Goal: Task Accomplishment & Management: Use online tool/utility

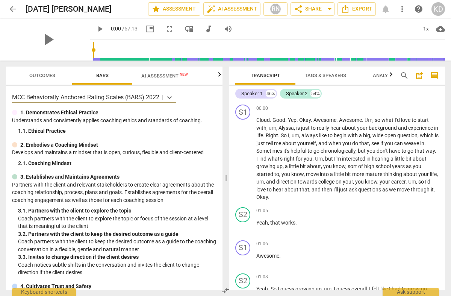
scroll to position [6317, 0]
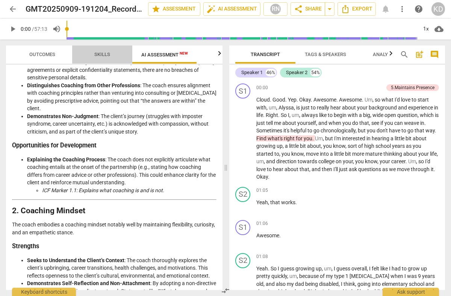
click at [100, 54] on span "Skills" at bounding box center [102, 55] width 16 height 6
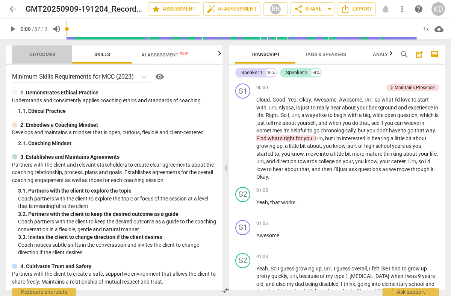
click at [41, 55] on span "Outcomes" at bounding box center [42, 55] width 26 height 6
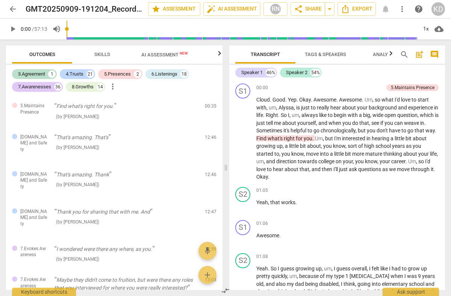
click at [105, 54] on span "Skills" at bounding box center [102, 55] width 16 height 6
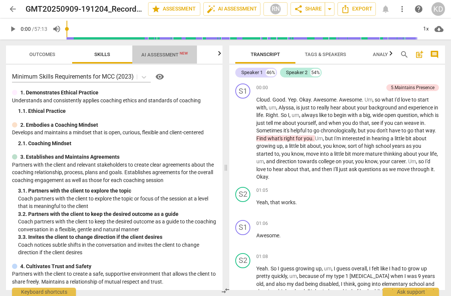
drag, startPoint x: 160, startPoint y: 55, endPoint x: 141, endPoint y: 58, distance: 19.0
click at [160, 55] on span "AI Assessment New" at bounding box center [164, 55] width 47 height 6
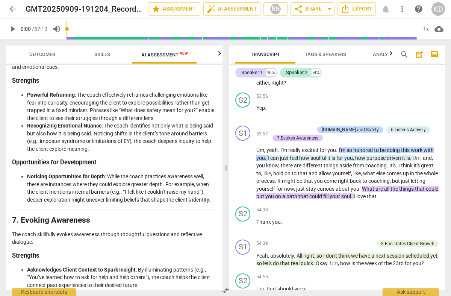
scroll to position [1197, 0]
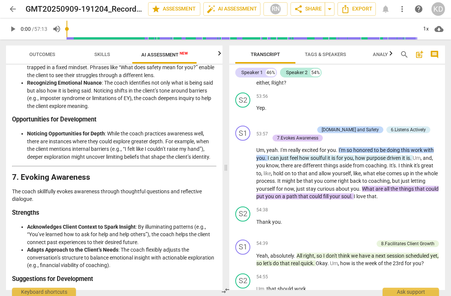
click at [418, 8] on span "help" at bounding box center [418, 9] width 9 height 9
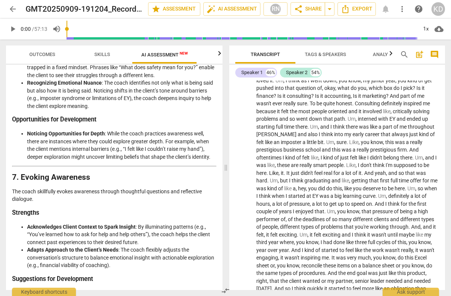
scroll to position [0, 0]
